Goal: Task Accomplishment & Management: Use online tool/utility

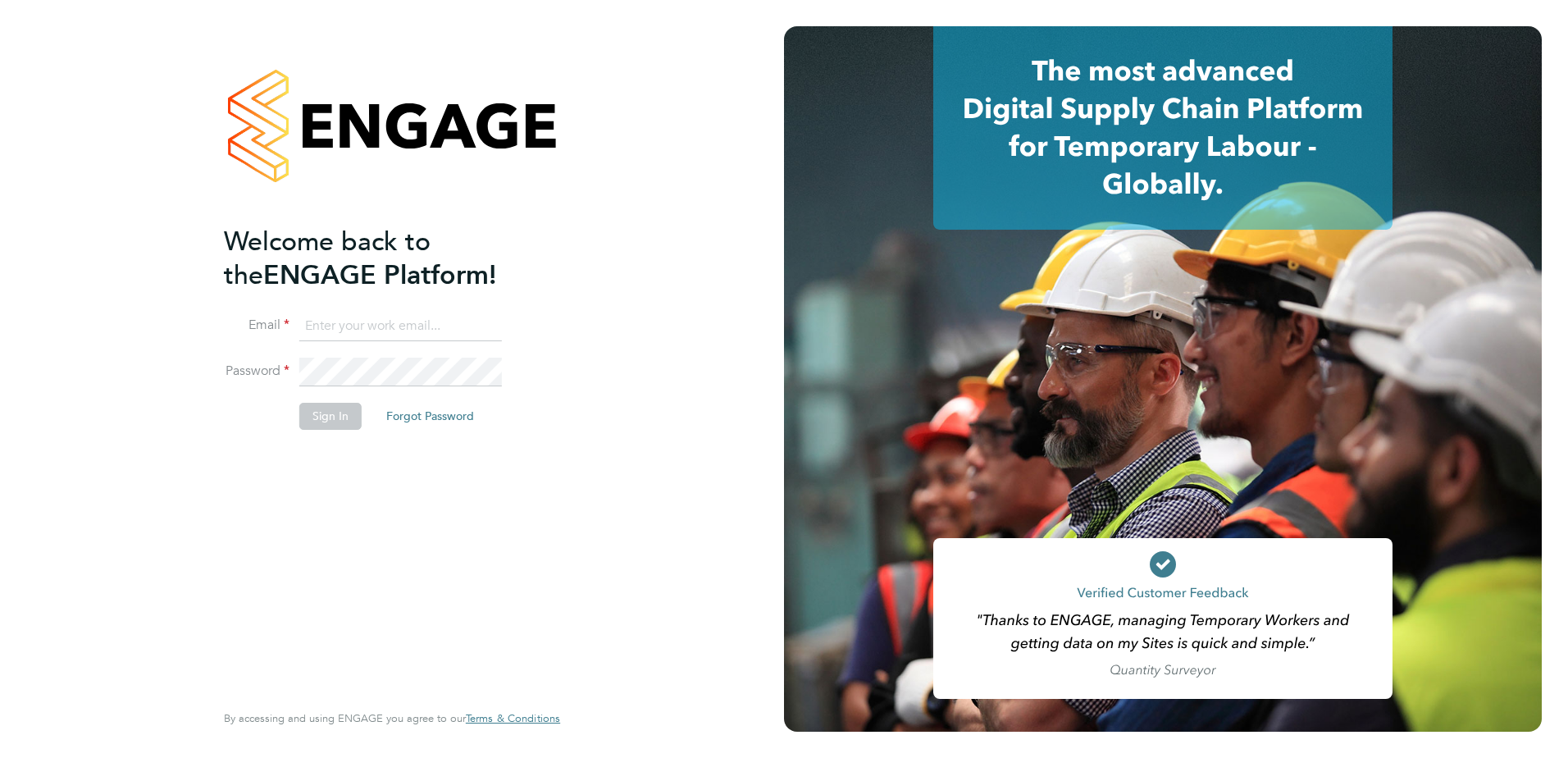
type input "johnny.walsh@vistry.co.uk"
click at [308, 415] on button "Sign In" at bounding box center [331, 415] width 63 height 26
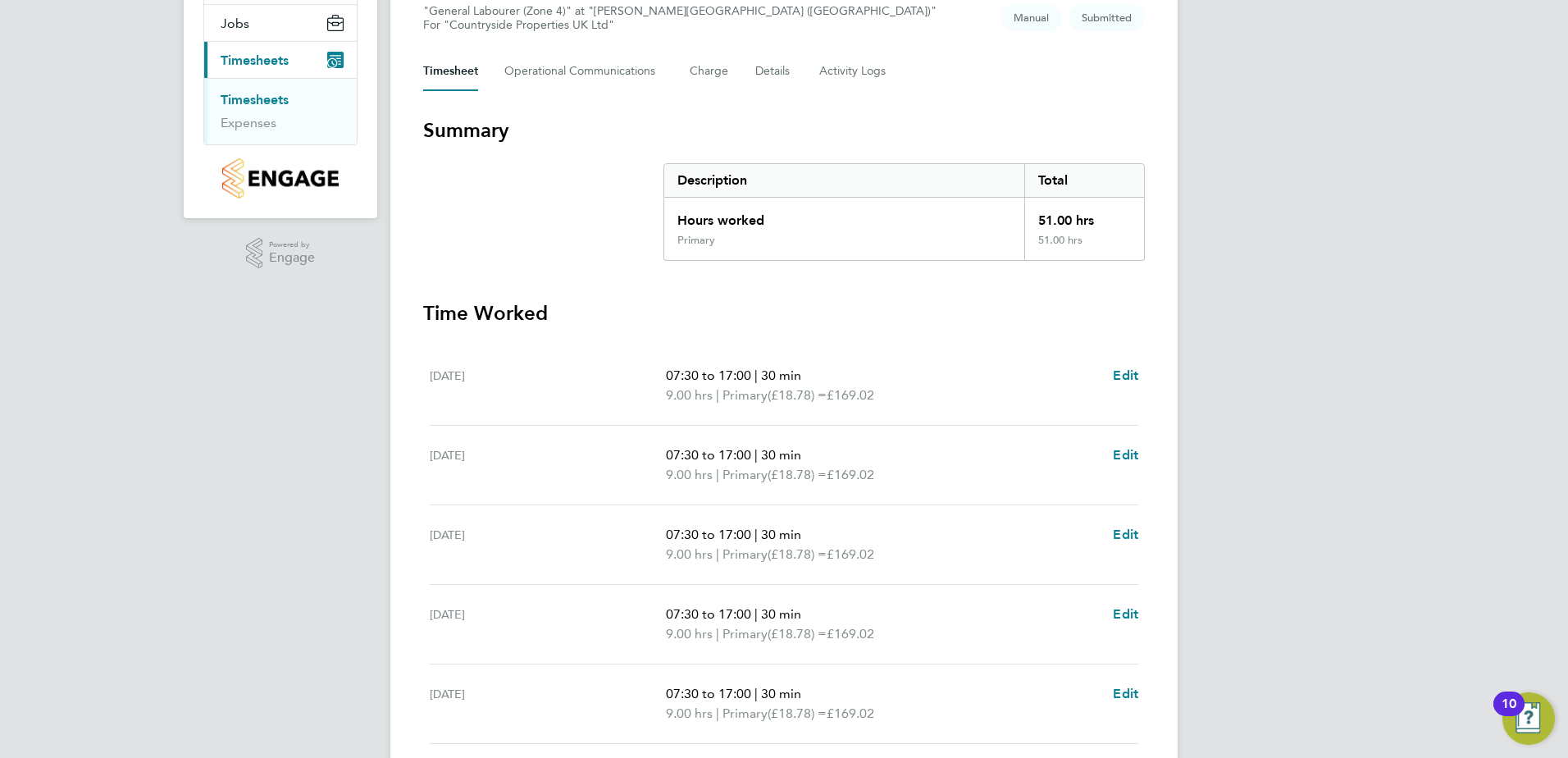
scroll to position [401, 0]
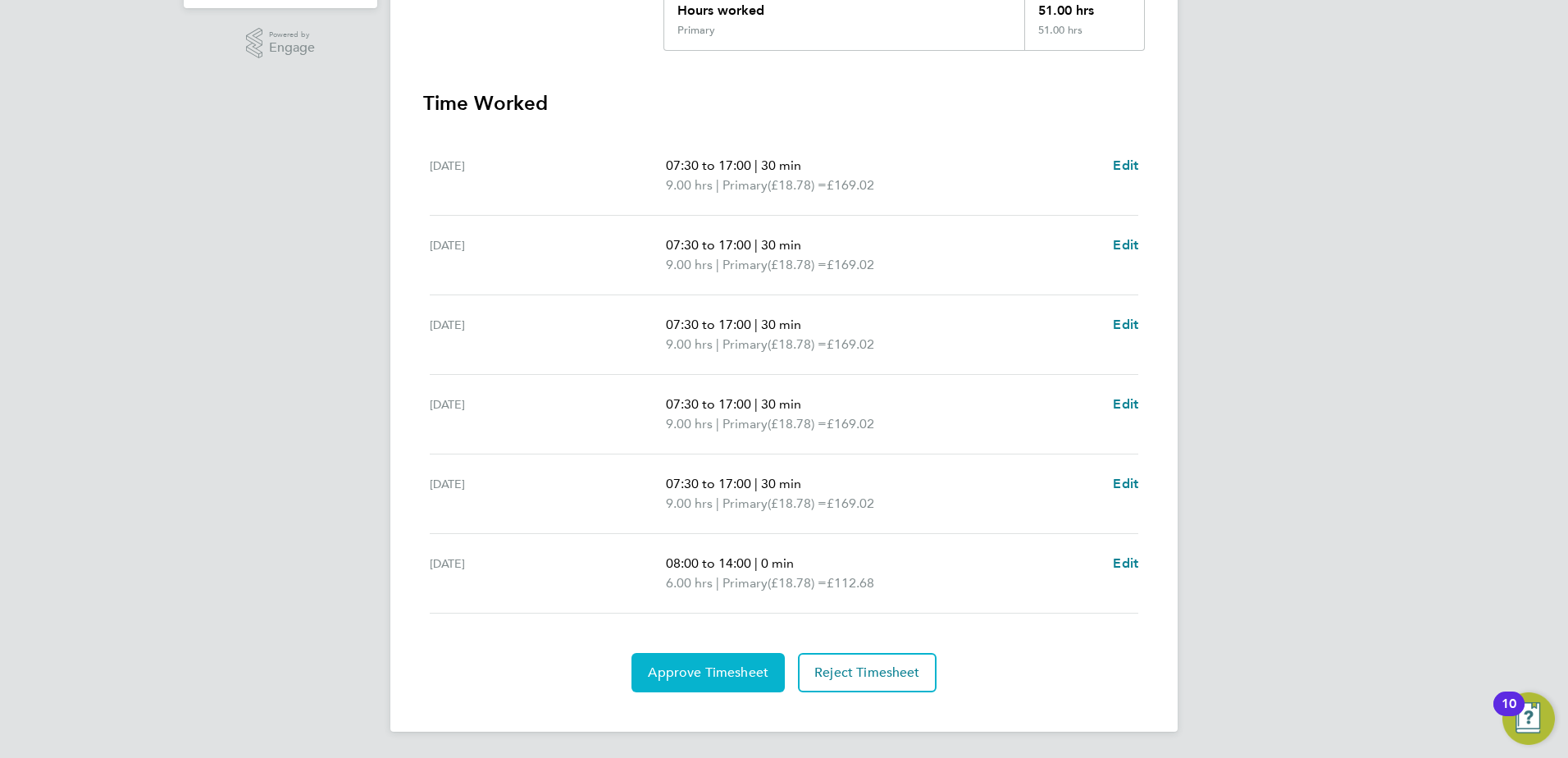
click at [684, 680] on span "Approve Timesheet" at bounding box center [708, 672] width 121 height 16
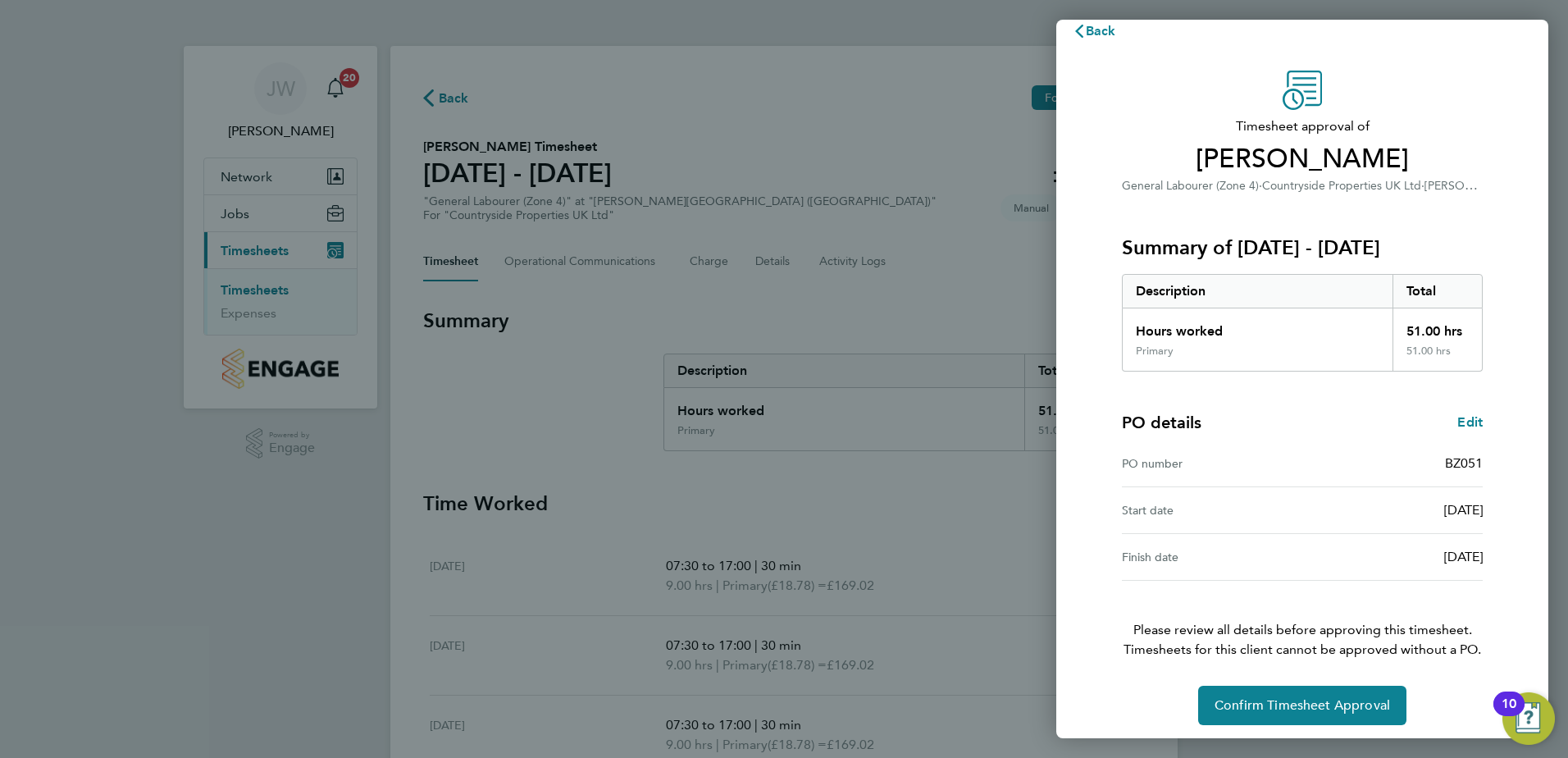
scroll to position [28, 0]
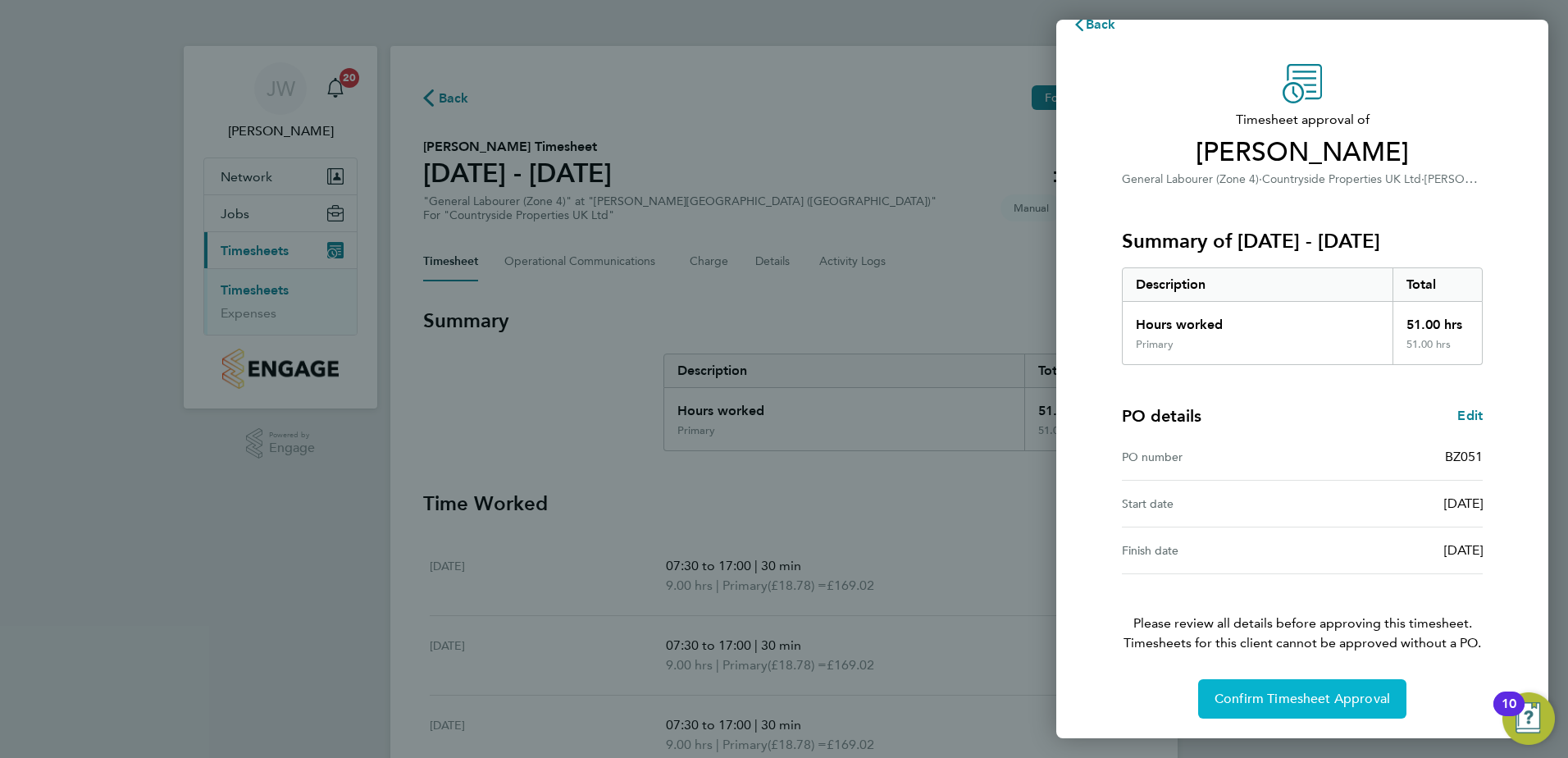
click at [1274, 692] on span "Confirm Timesheet Approval" at bounding box center [1302, 699] width 176 height 16
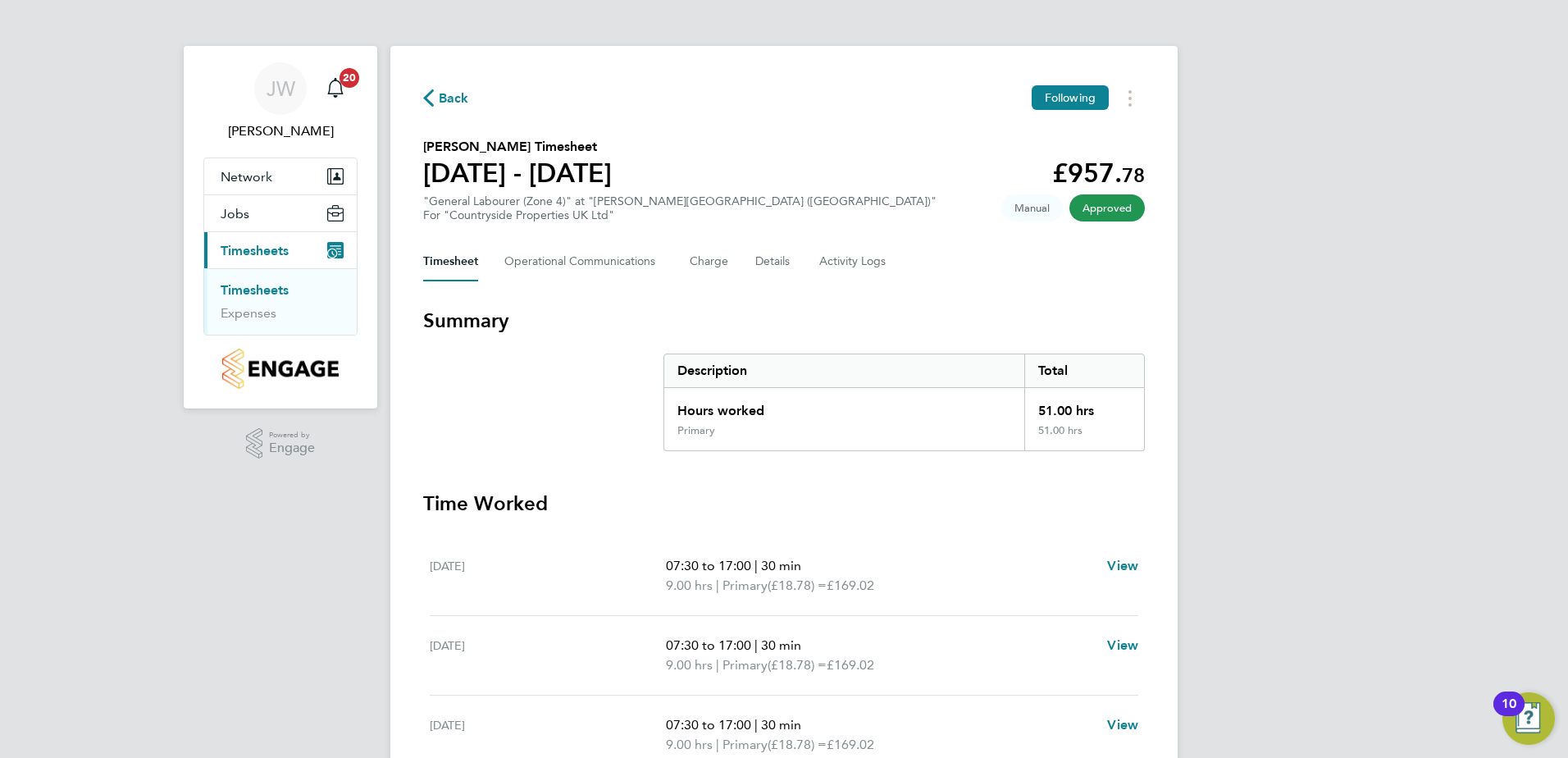
click at [256, 287] on link "Timesheets" at bounding box center [254, 289] width 68 height 15
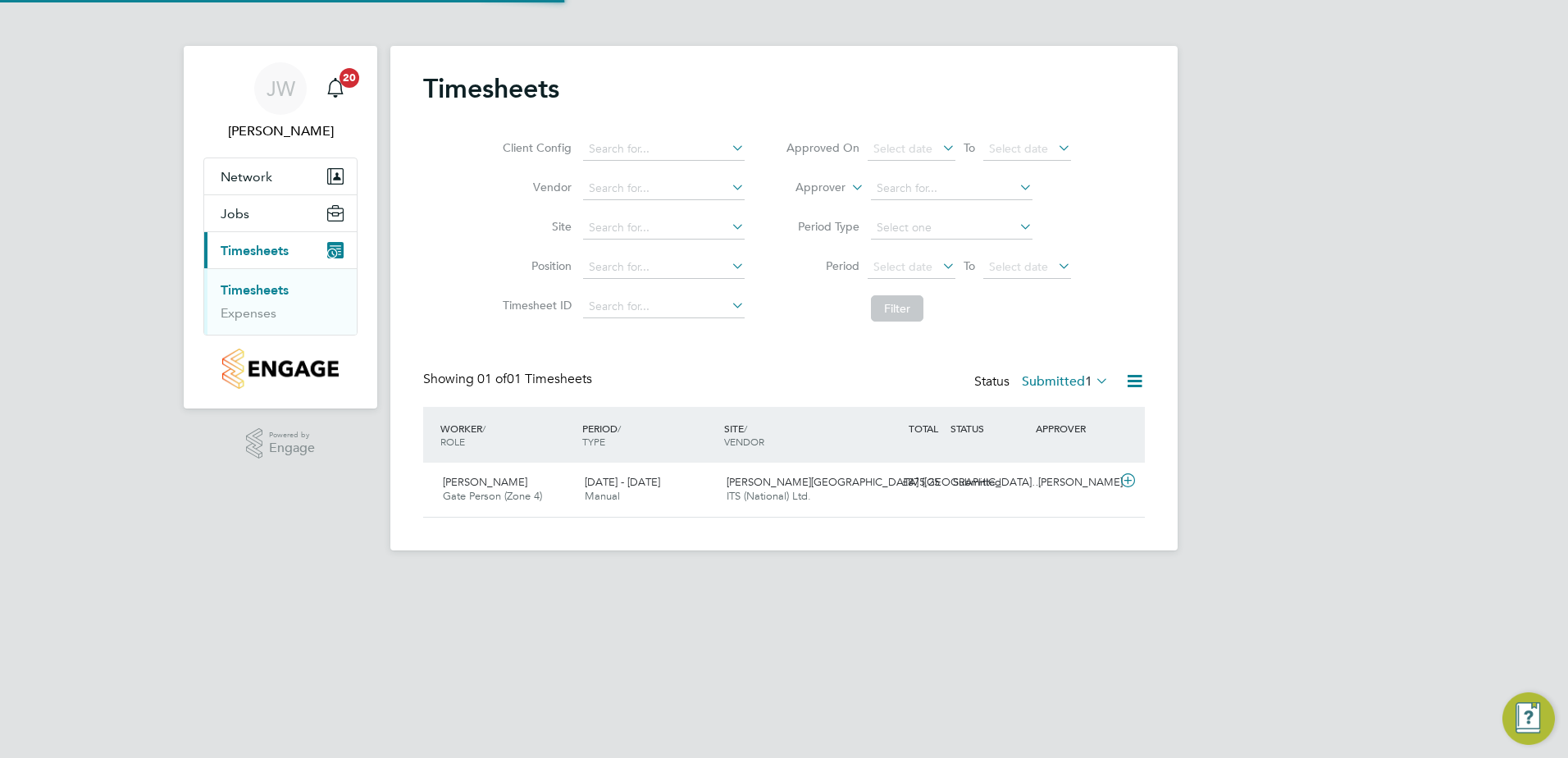
scroll to position [42, 142]
click at [479, 480] on span "[PERSON_NAME]" at bounding box center [485, 482] width 84 height 14
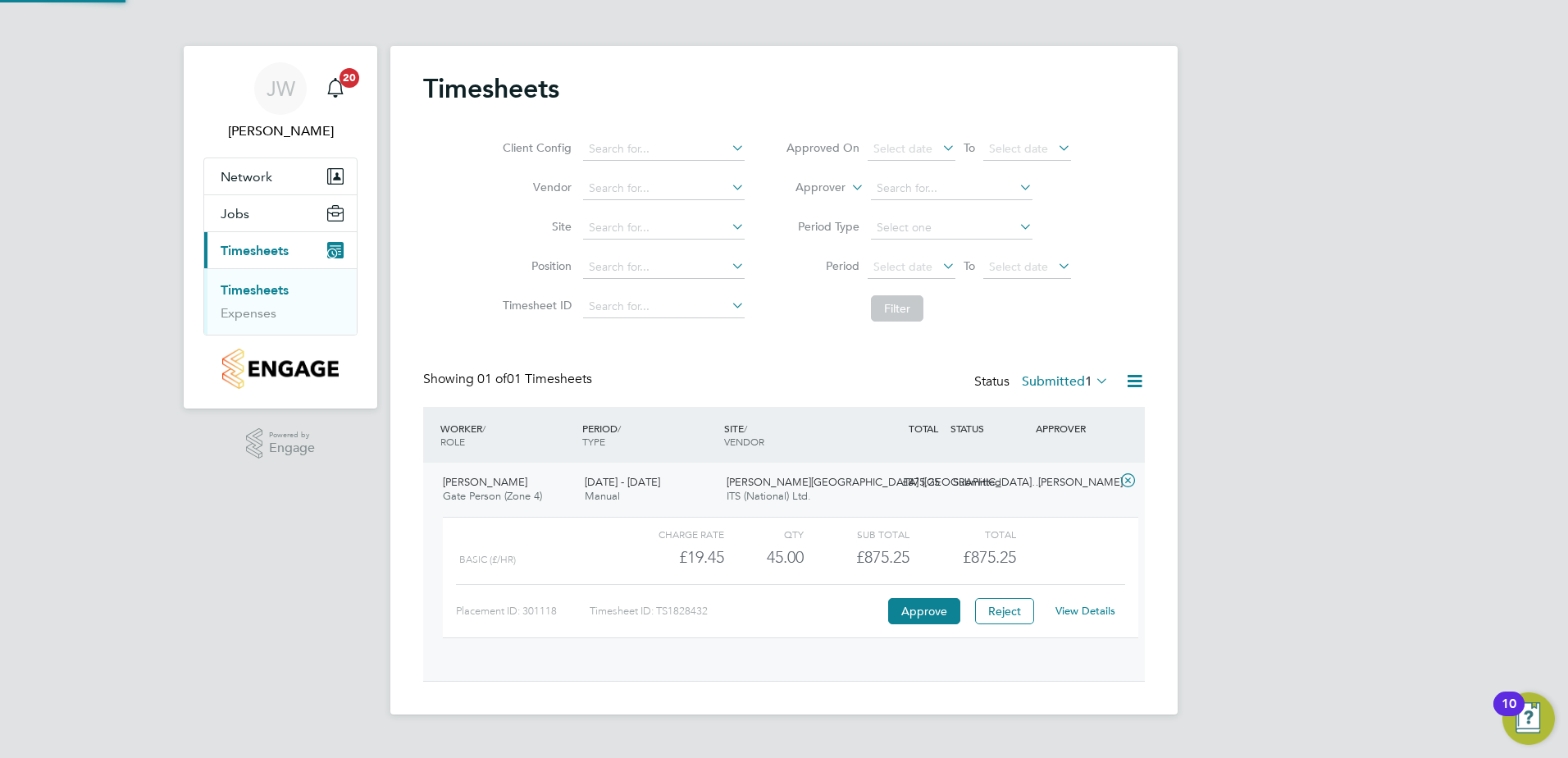
scroll to position [28, 159]
click at [910, 611] on button "Approve" at bounding box center [924, 610] width 73 height 26
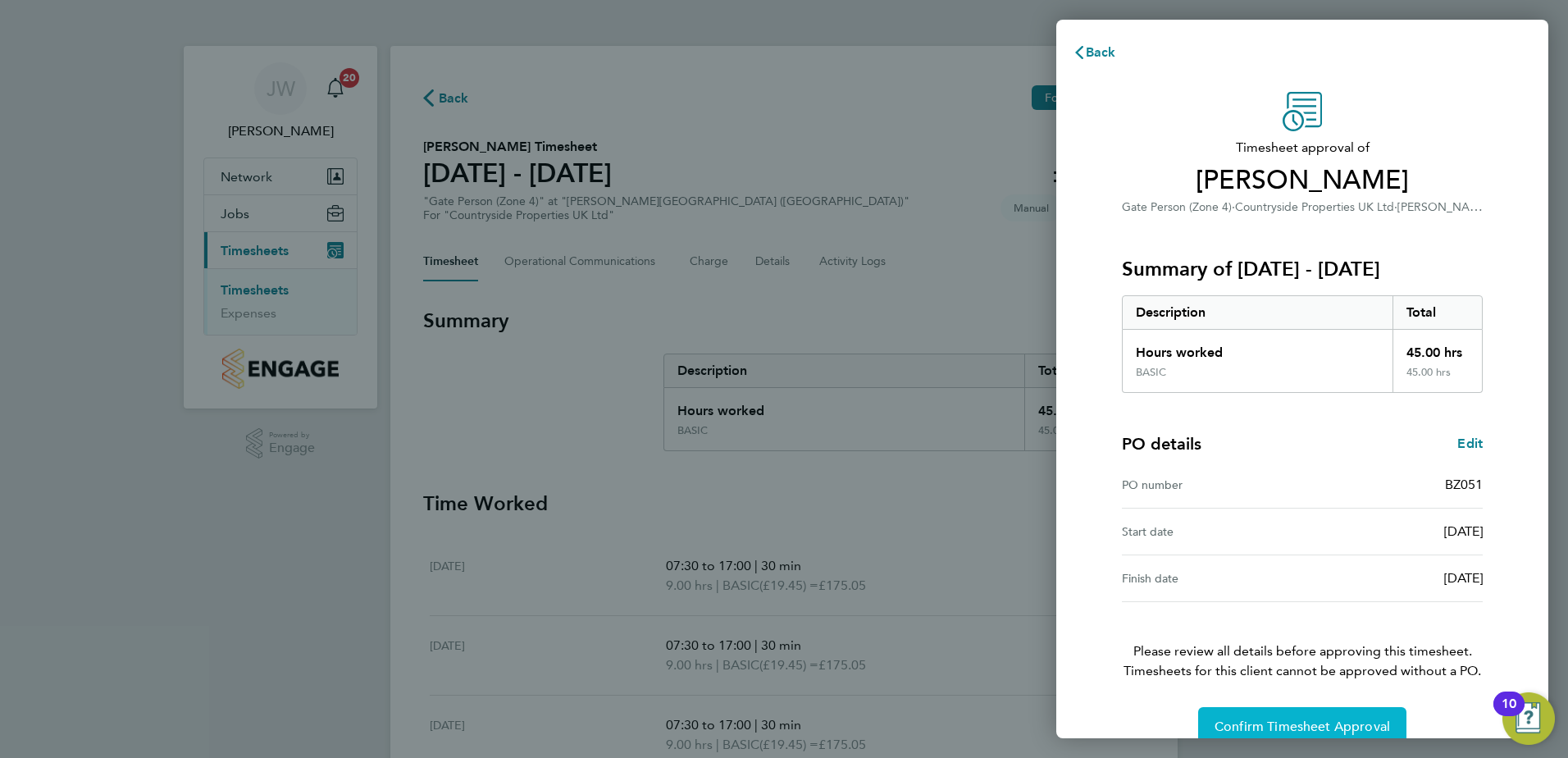
click at [1252, 717] on button "Confirm Timesheet Approval" at bounding box center [1302, 727] width 208 height 39
